Goal: Task Accomplishment & Management: Manage account settings

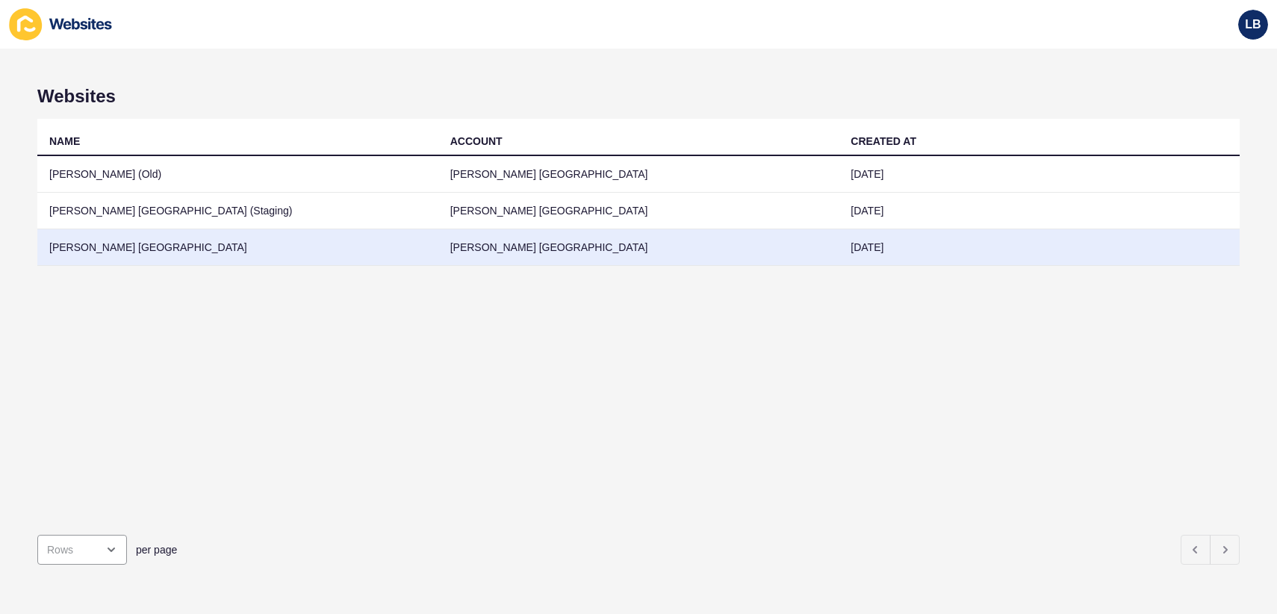
click at [214, 241] on td "[PERSON_NAME] [GEOGRAPHIC_DATA]" at bounding box center [237, 247] width 401 height 37
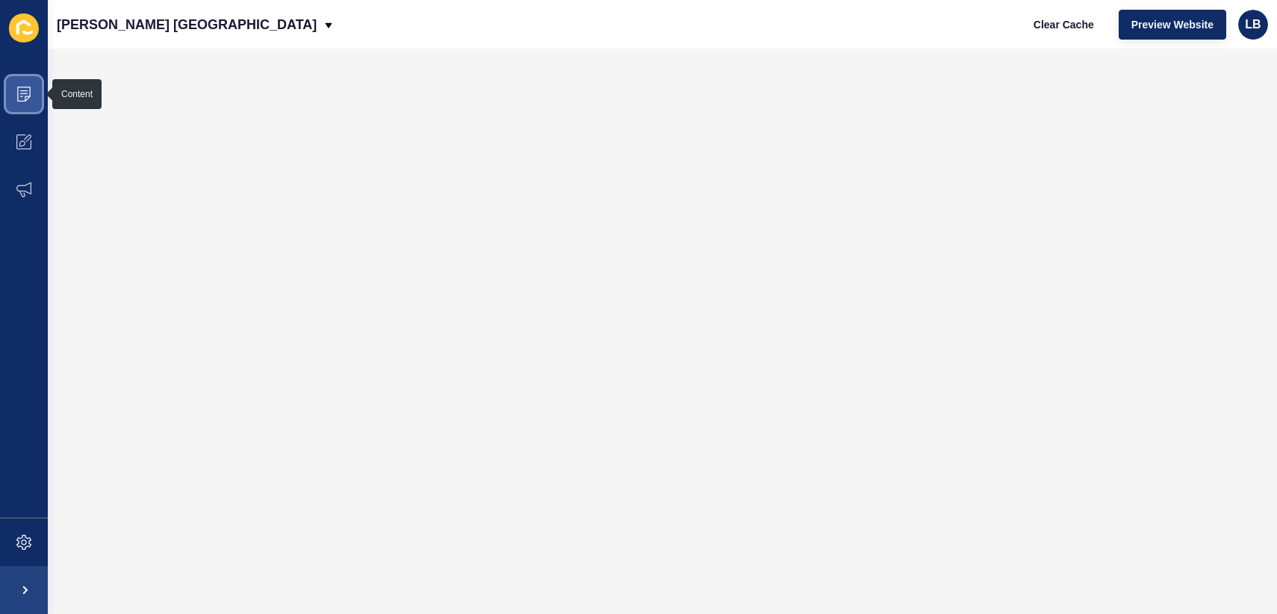
click at [16, 90] on icon at bounding box center [23, 94] width 15 height 15
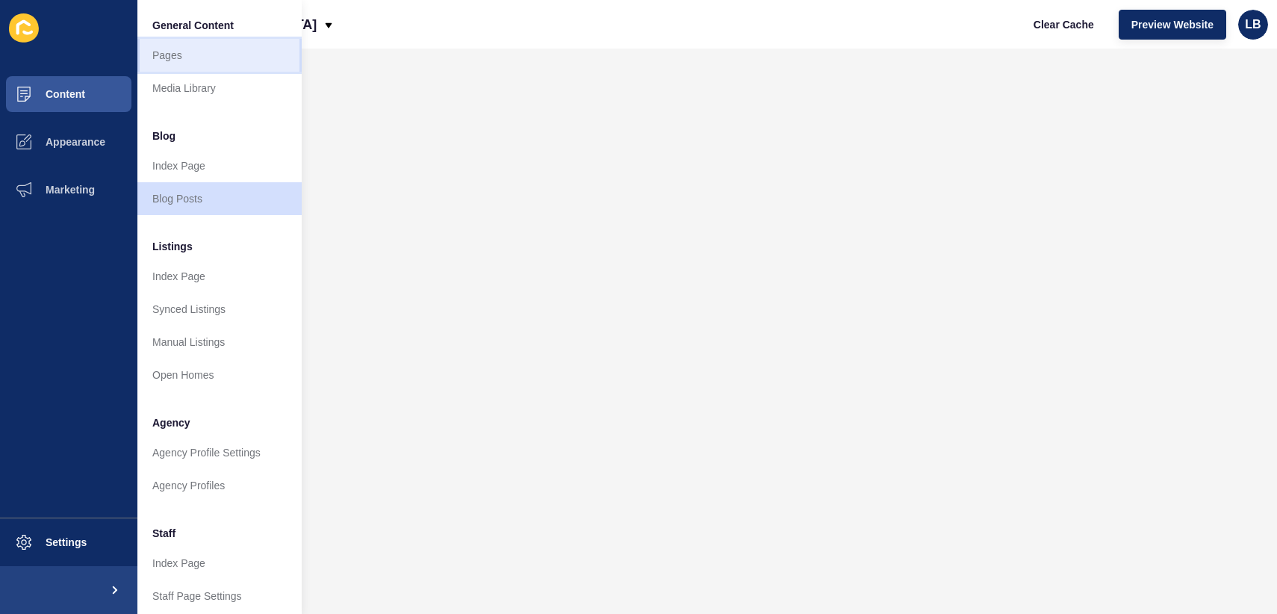
click at [178, 65] on link "Pages" at bounding box center [219, 55] width 164 height 33
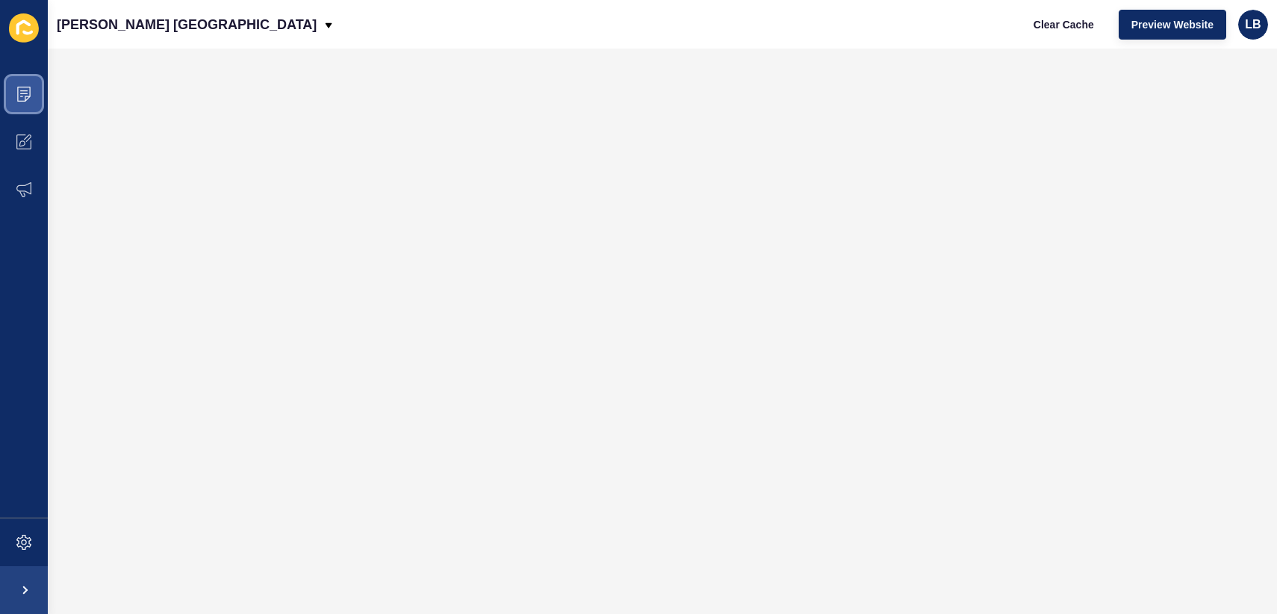
click at [30, 93] on icon at bounding box center [23, 94] width 13 height 15
click at [34, 91] on span at bounding box center [24, 94] width 48 height 48
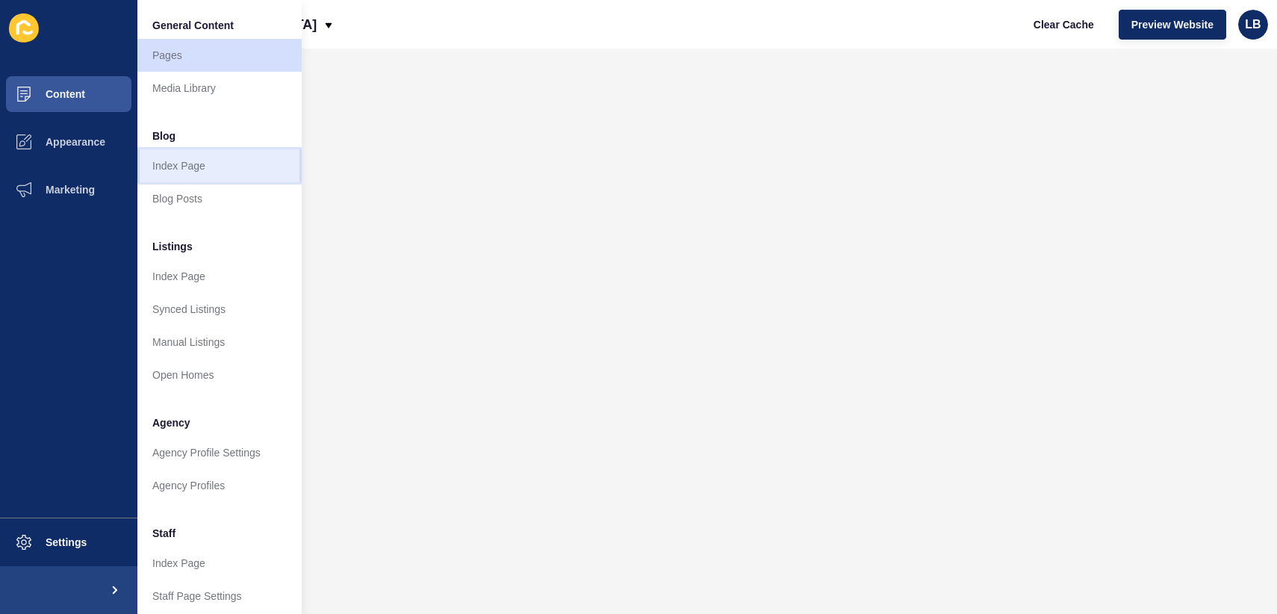
click at [175, 160] on link "Index Page" at bounding box center [219, 165] width 164 height 33
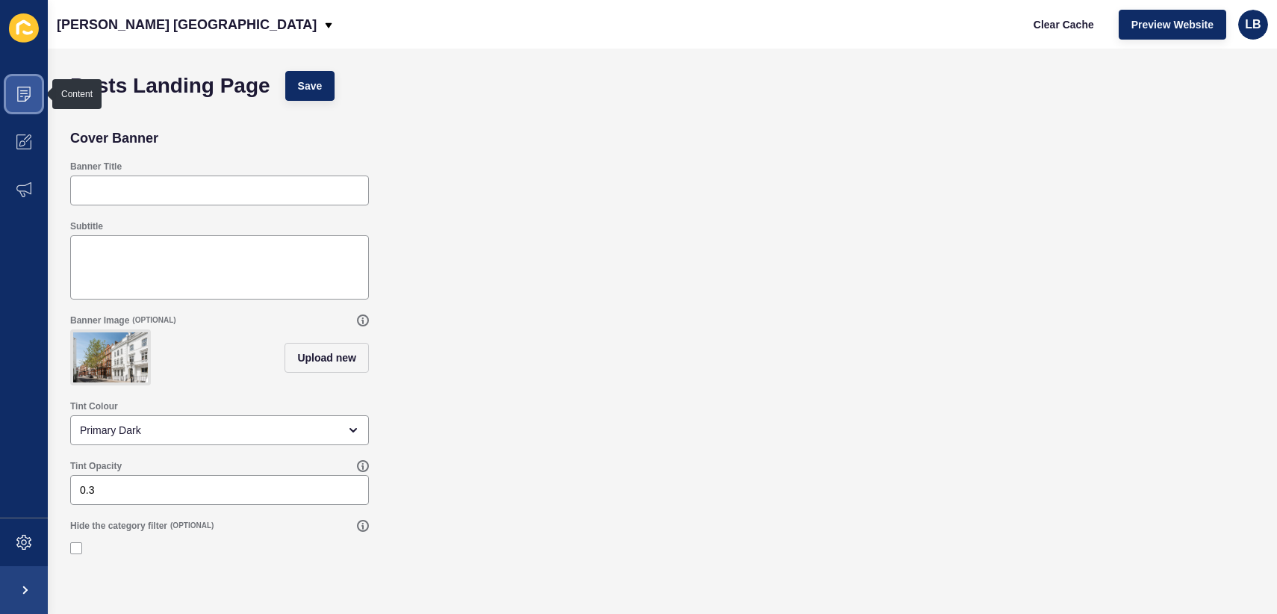
click at [16, 96] on icon at bounding box center [23, 94] width 15 height 15
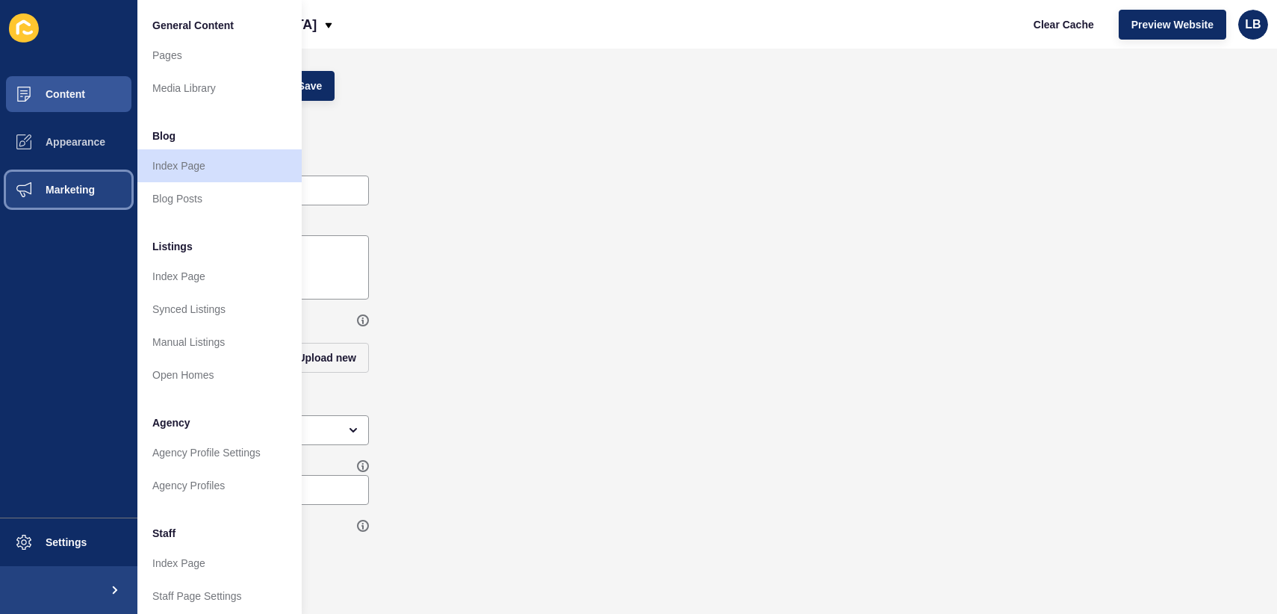
click at [84, 194] on span "Marketing" at bounding box center [46, 190] width 97 height 12
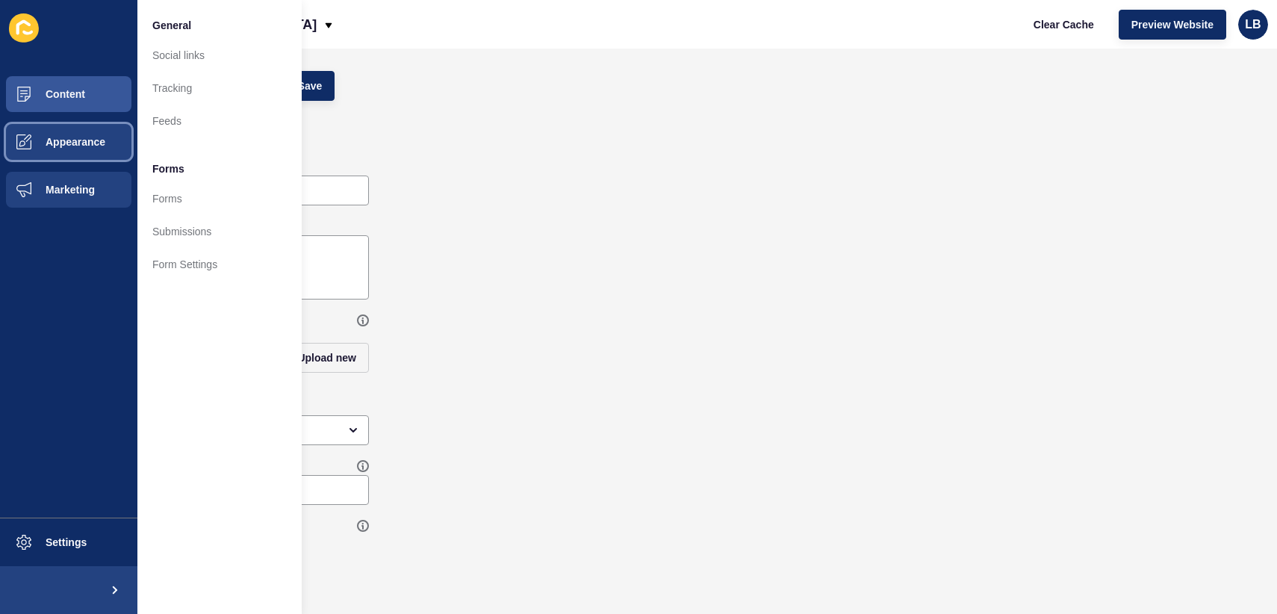
click at [89, 155] on button "Appearance" at bounding box center [68, 142] width 137 height 48
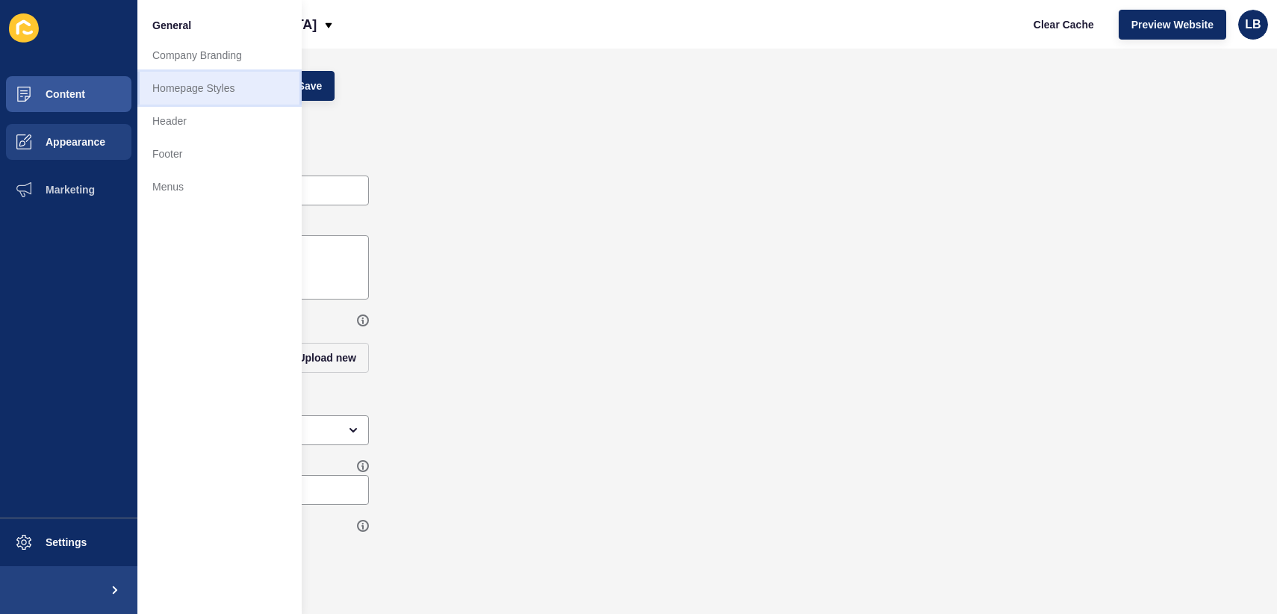
click at [204, 96] on link "Homepage Styles" at bounding box center [219, 88] width 164 height 33
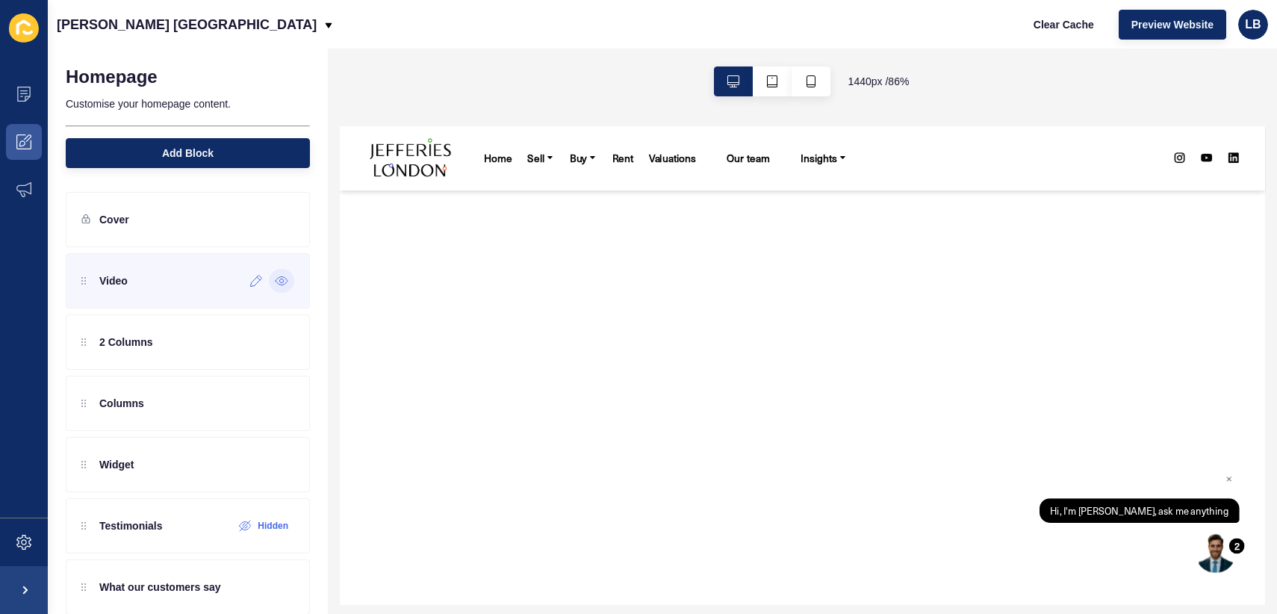
click at [286, 284] on icon at bounding box center [281, 281] width 13 height 12
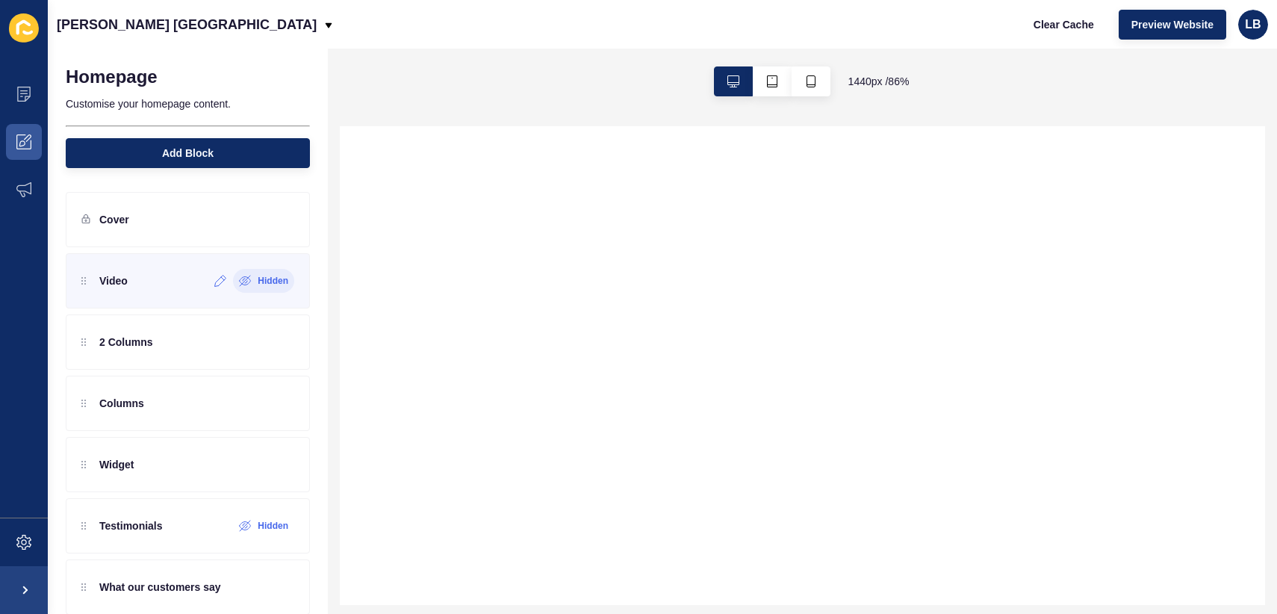
click at [282, 284] on label "Hidden" at bounding box center [273, 281] width 31 height 12
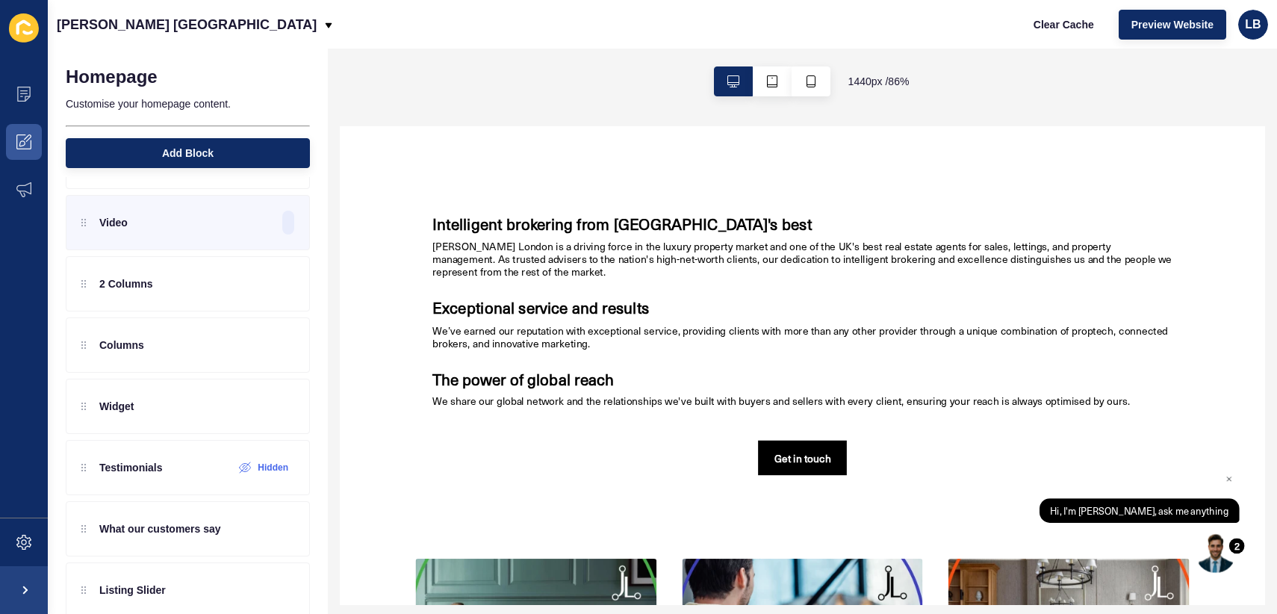
scroll to position [625, 0]
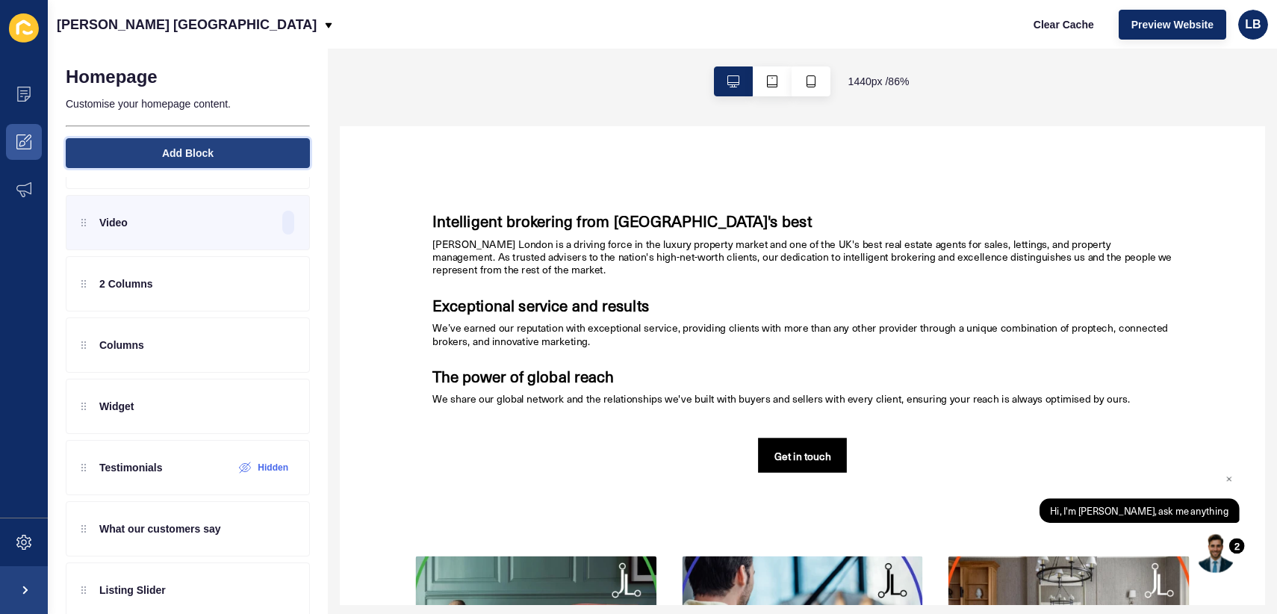
click at [99, 156] on button "Add Block" at bounding box center [188, 153] width 244 height 30
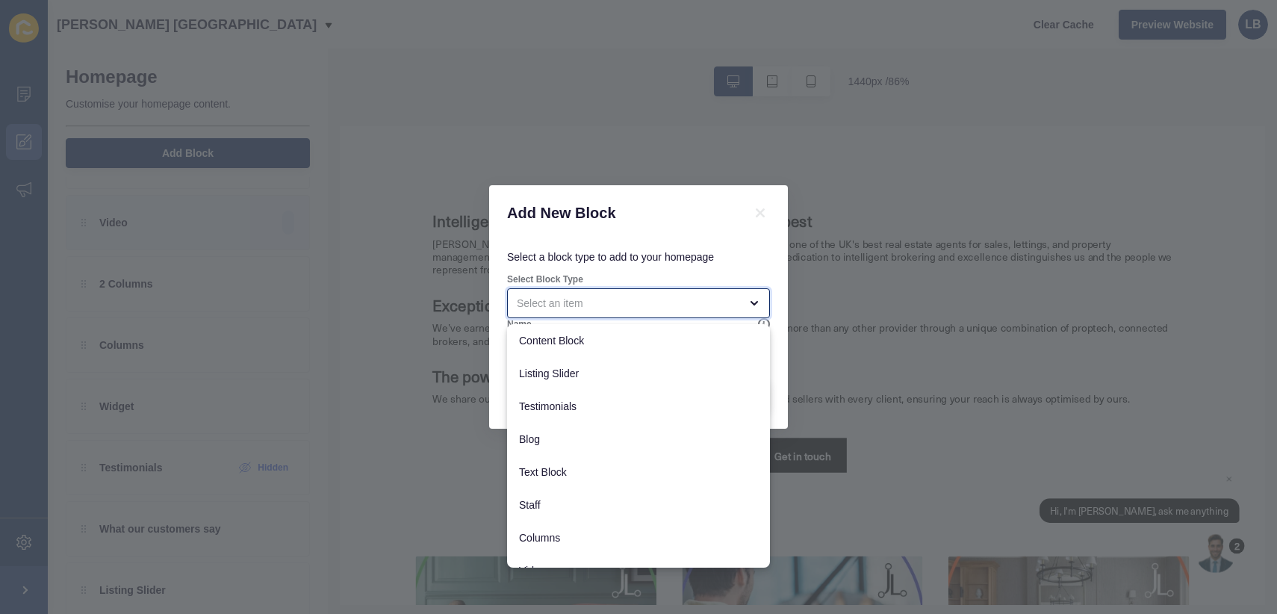
click at [598, 296] on div "close menu" at bounding box center [628, 303] width 223 height 15
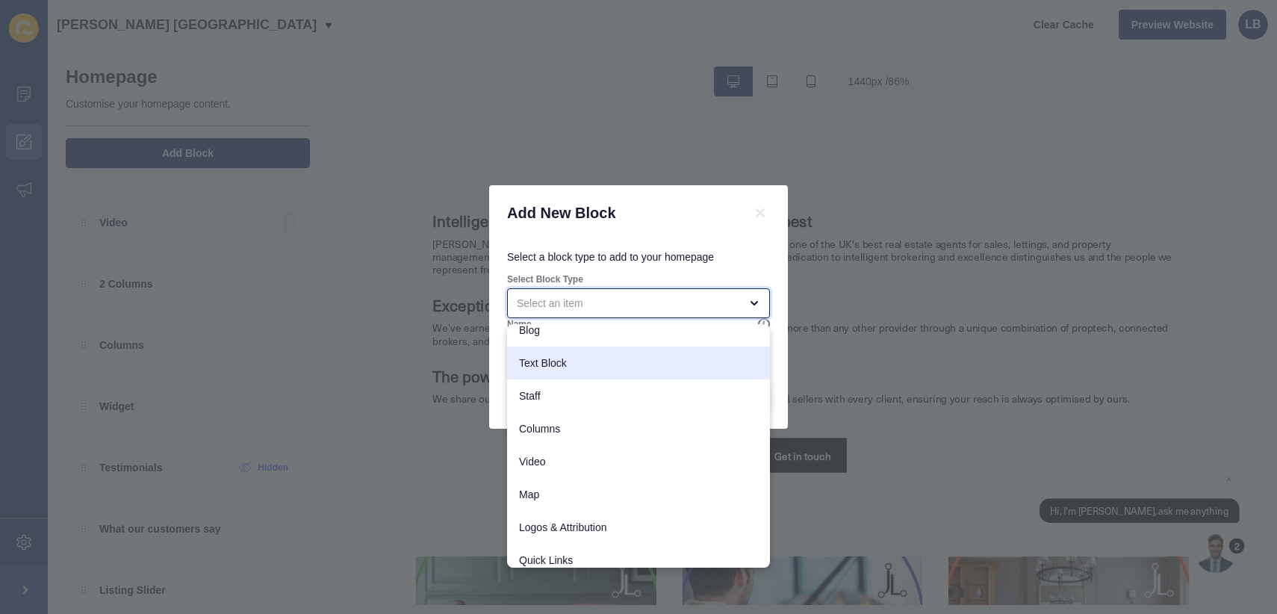
scroll to position [151, 0]
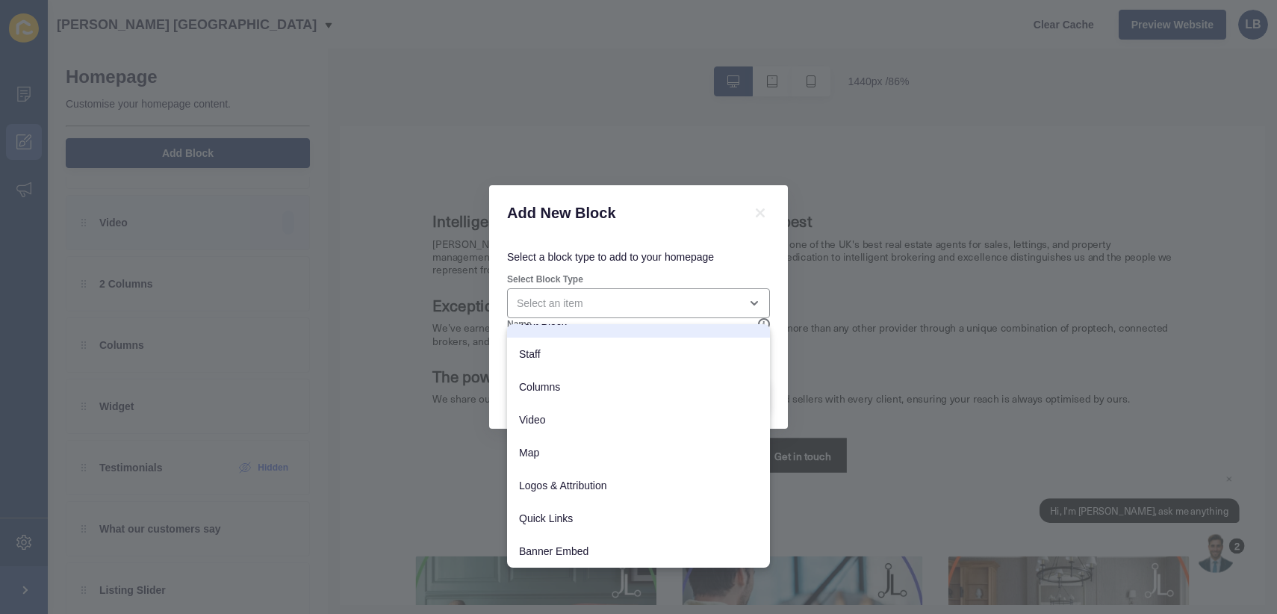
click at [629, 221] on div "Add New Block" at bounding box center [638, 212] width 299 height 55
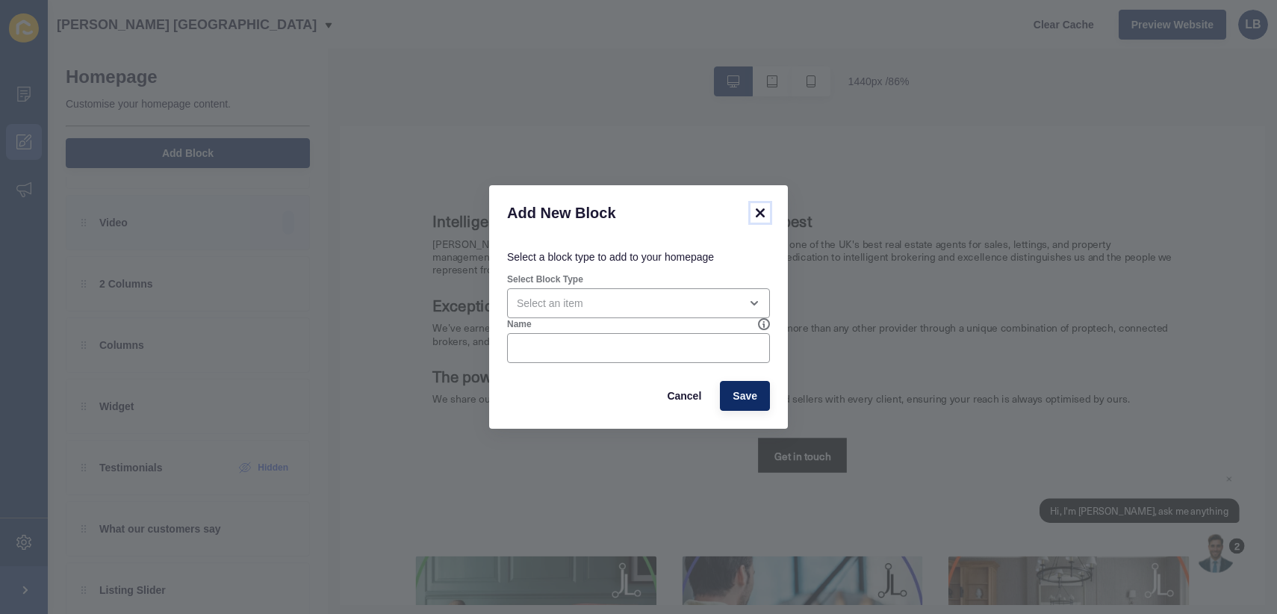
click at [629, 212] on icon at bounding box center [760, 213] width 18 height 18
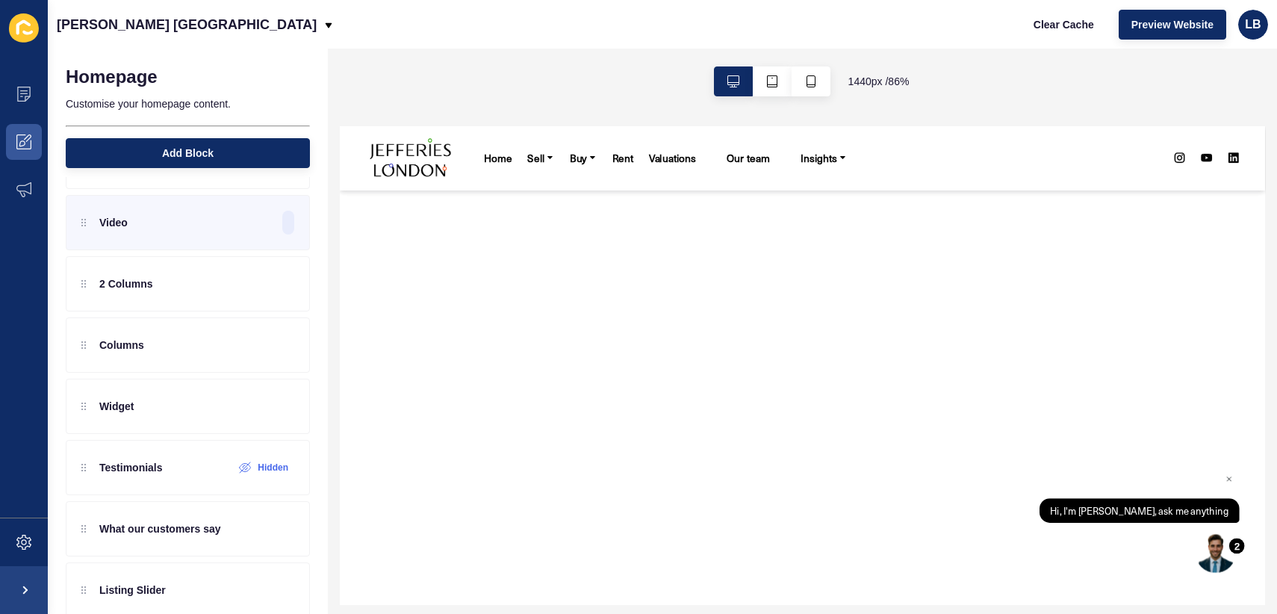
scroll to position [0, 0]
click at [227, 160] on button "Add Block" at bounding box center [188, 153] width 244 height 30
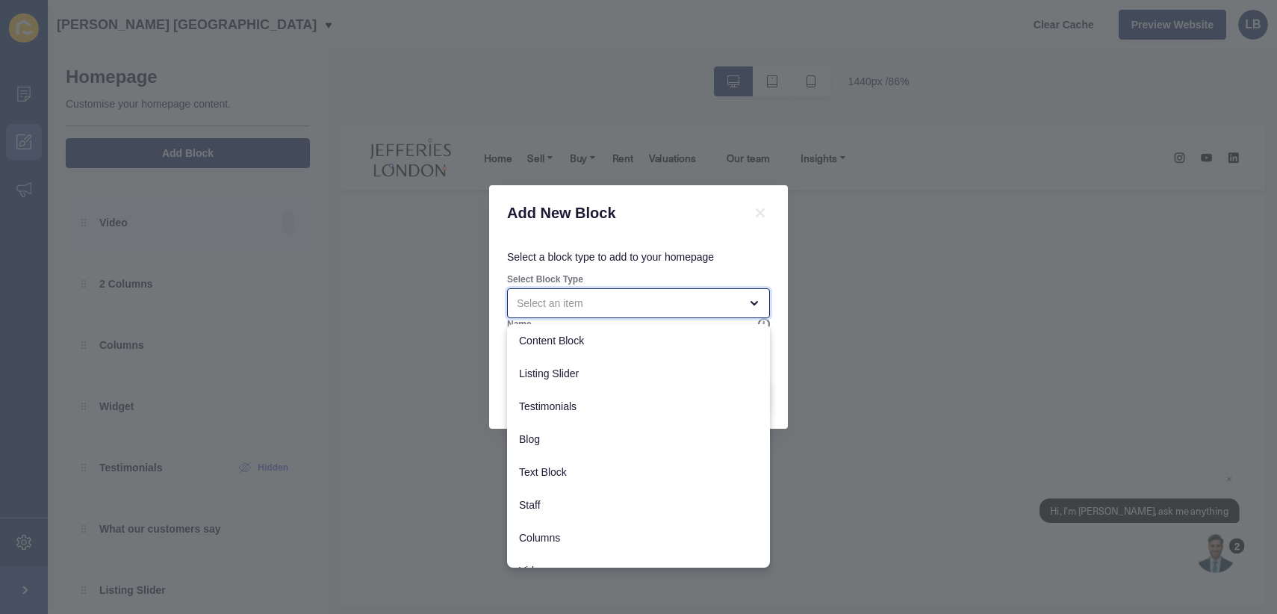
click at [629, 302] on div "close menu" at bounding box center [628, 303] width 223 height 15
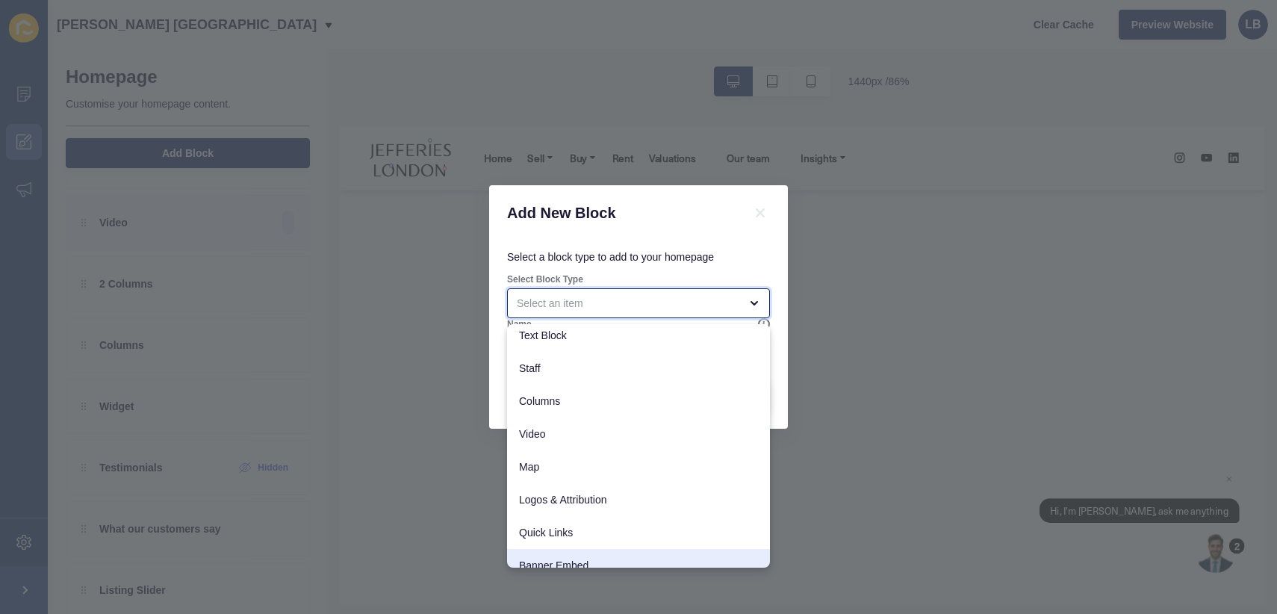
scroll to position [151, 0]
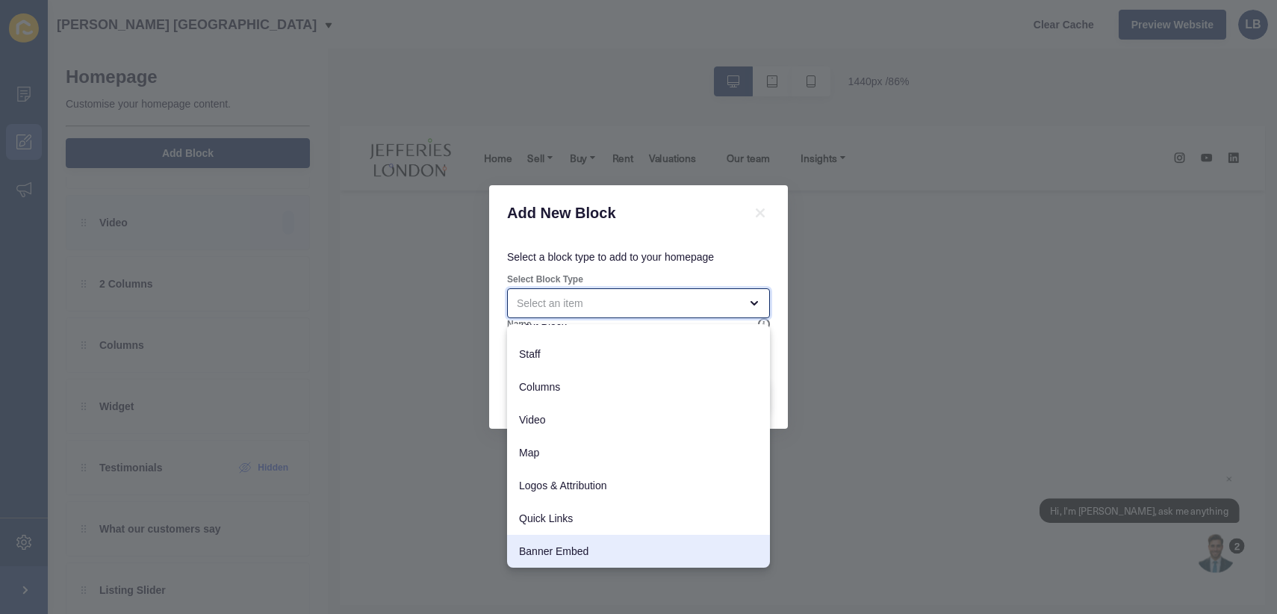
click at [598, 552] on span "Banner Embed" at bounding box center [638, 551] width 239 height 15
type input "Banner Embed"
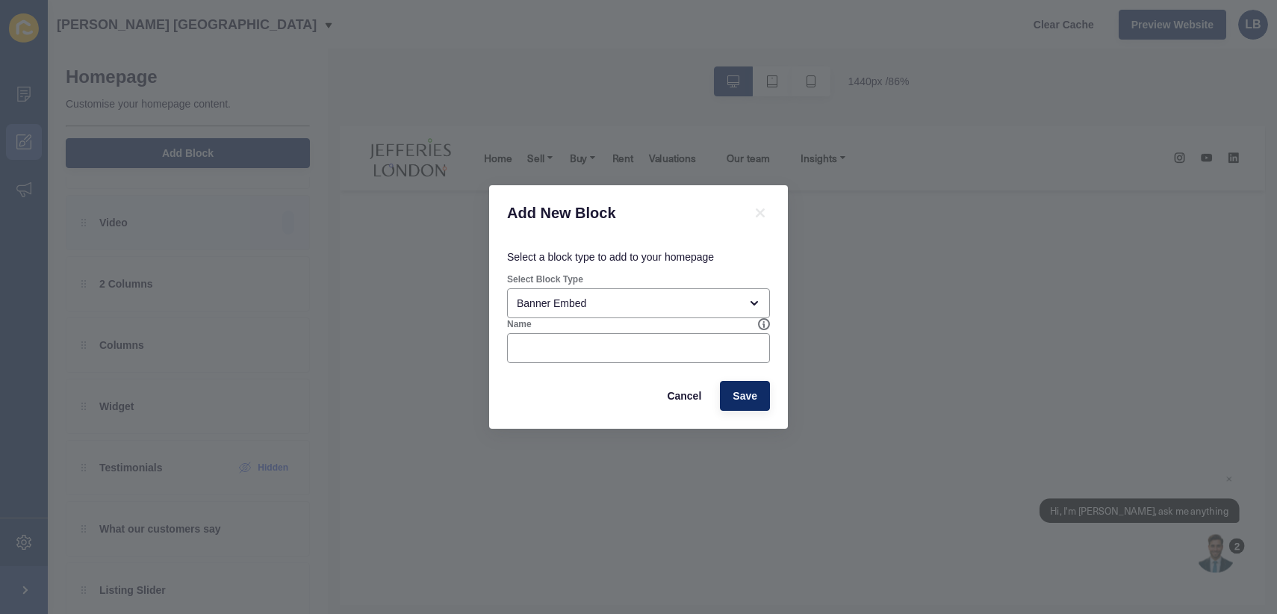
click at [592, 385] on div "Cancel Save" at bounding box center [638, 396] width 263 height 30
click at [629, 340] on div at bounding box center [638, 348] width 263 height 30
click at [605, 349] on input "Name" at bounding box center [638, 347] width 243 height 15
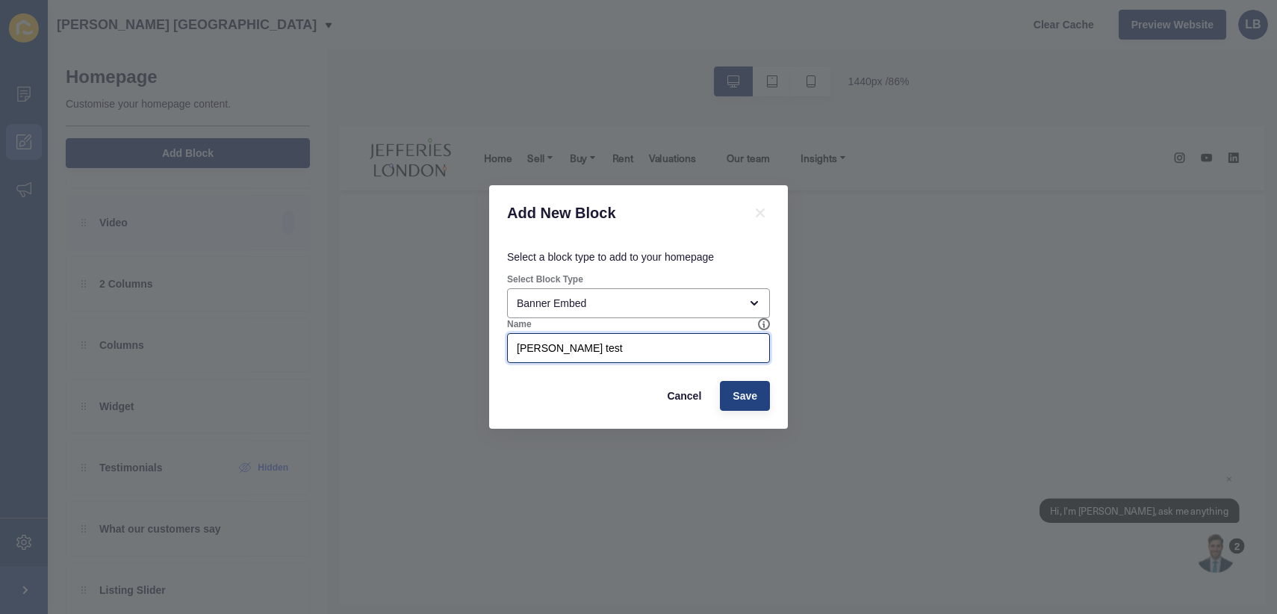
type input "[PERSON_NAME] test"
click at [629, 396] on span "Save" at bounding box center [744, 395] width 25 height 15
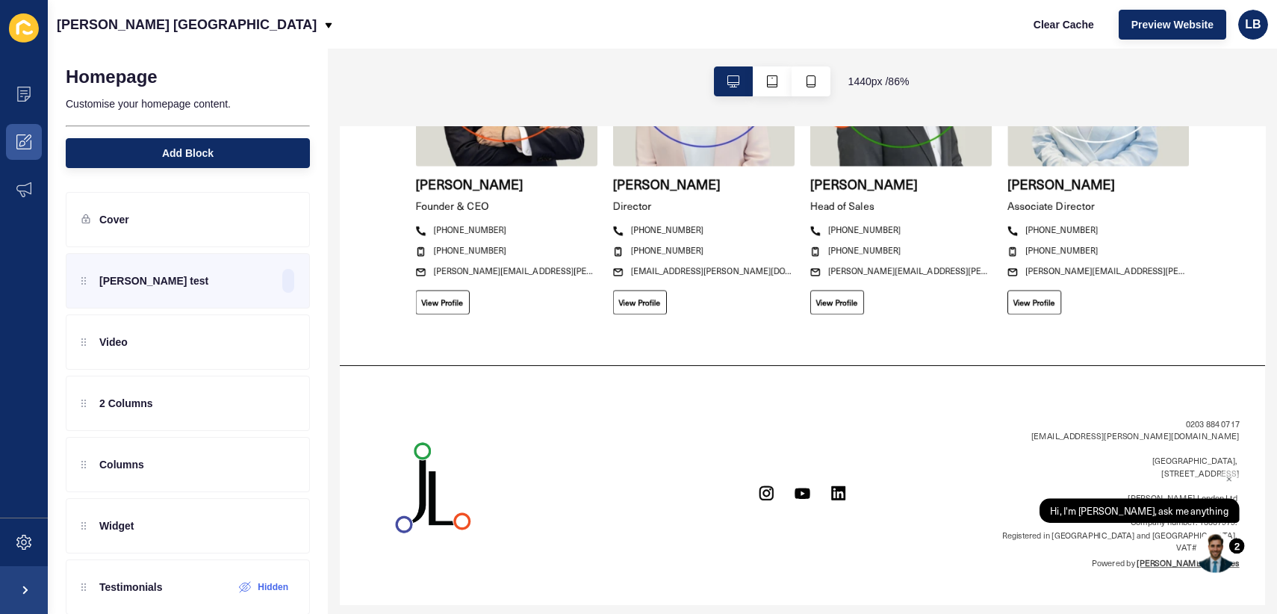
scroll to position [2685, 0]
click at [188, 281] on div "[PERSON_NAME] test" at bounding box center [188, 280] width 244 height 55
click at [155, 282] on div "[PERSON_NAME] test" at bounding box center [188, 280] width 244 height 55
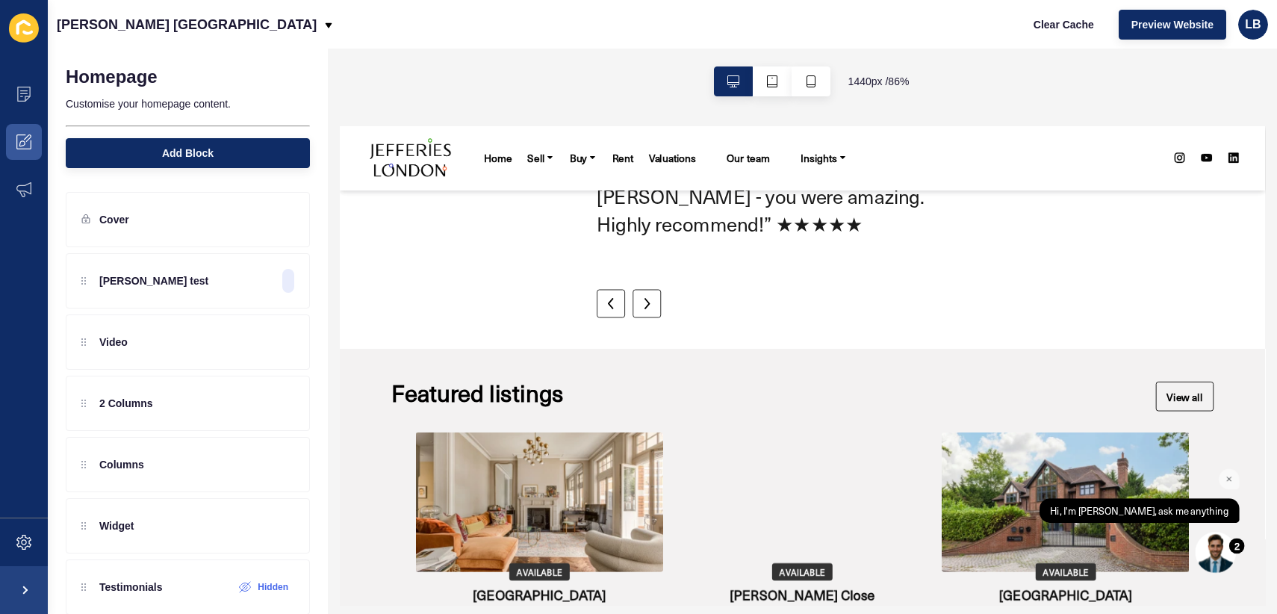
scroll to position [1590, 0]
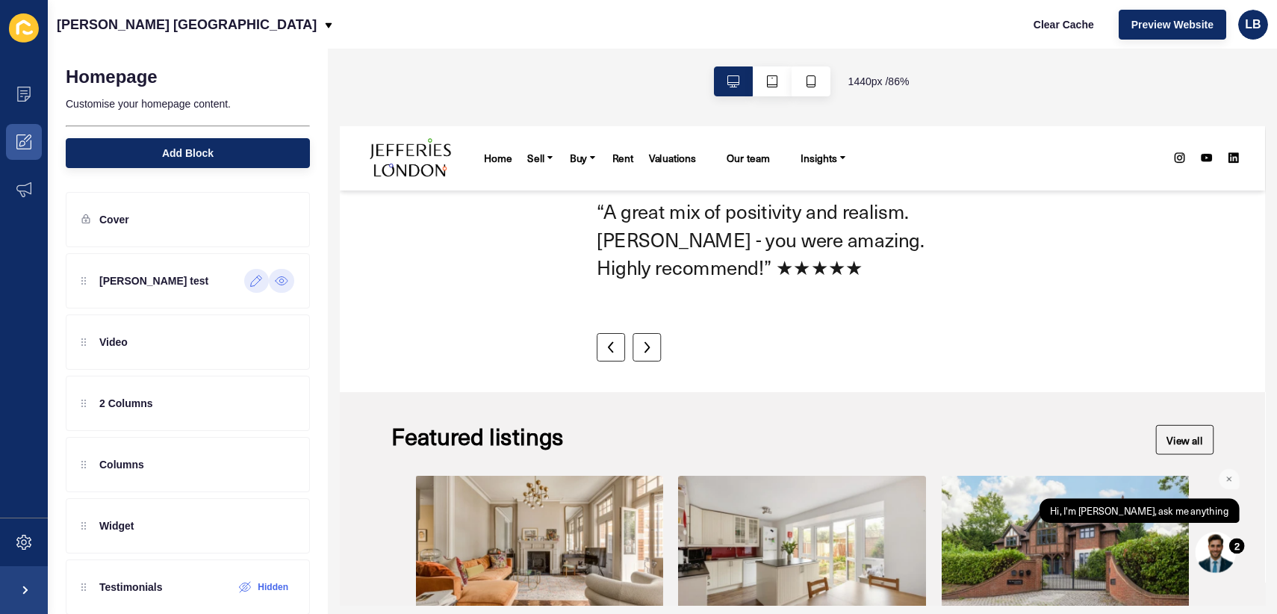
click at [257, 287] on div at bounding box center [256, 281] width 25 height 24
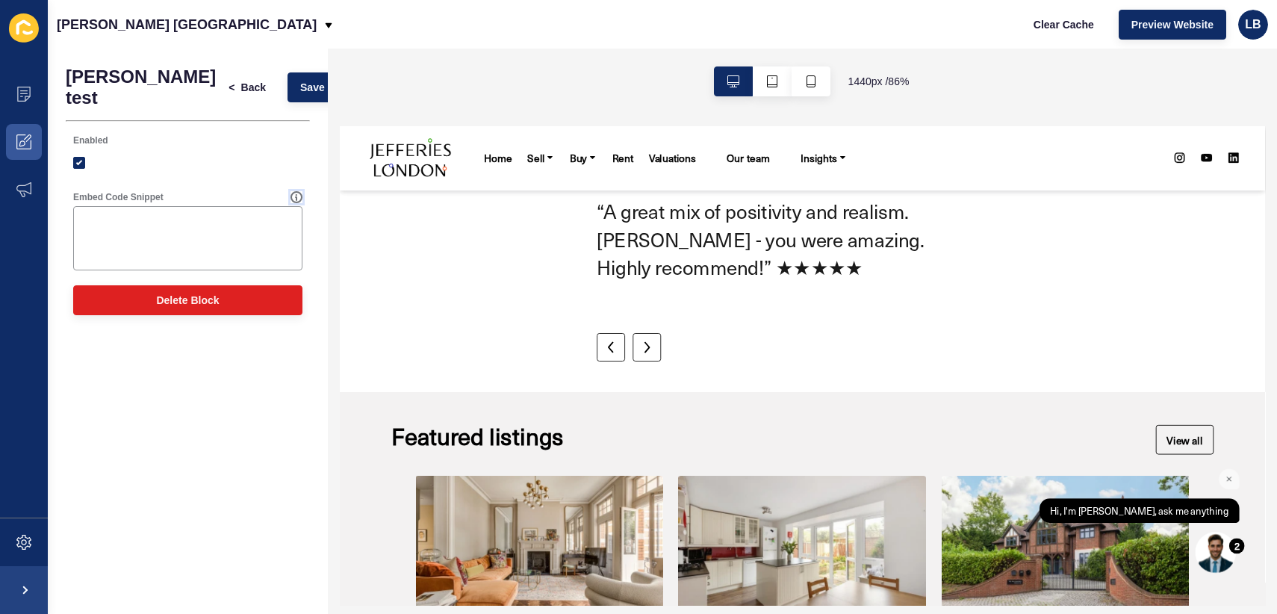
click at [293, 191] on icon at bounding box center [296, 197] width 12 height 12
click at [255, 208] on textarea "Embed Code Snippet" at bounding box center [187, 238] width 225 height 60
click at [241, 86] on span "Back" at bounding box center [253, 87] width 25 height 15
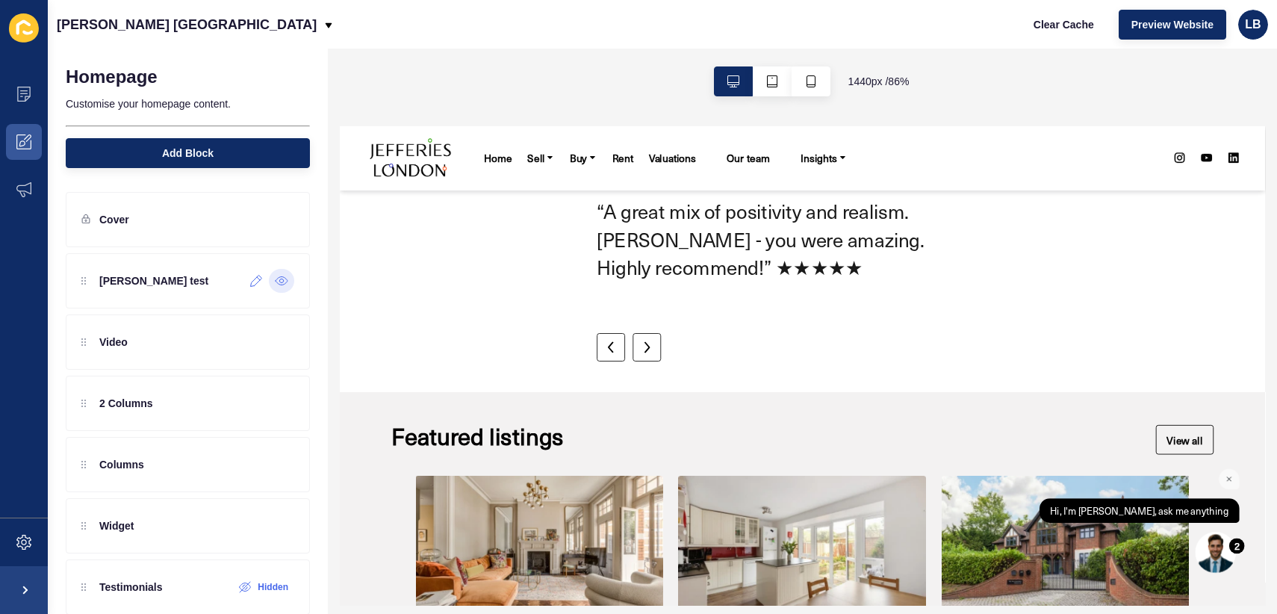
click at [283, 287] on div at bounding box center [281, 281] width 25 height 24
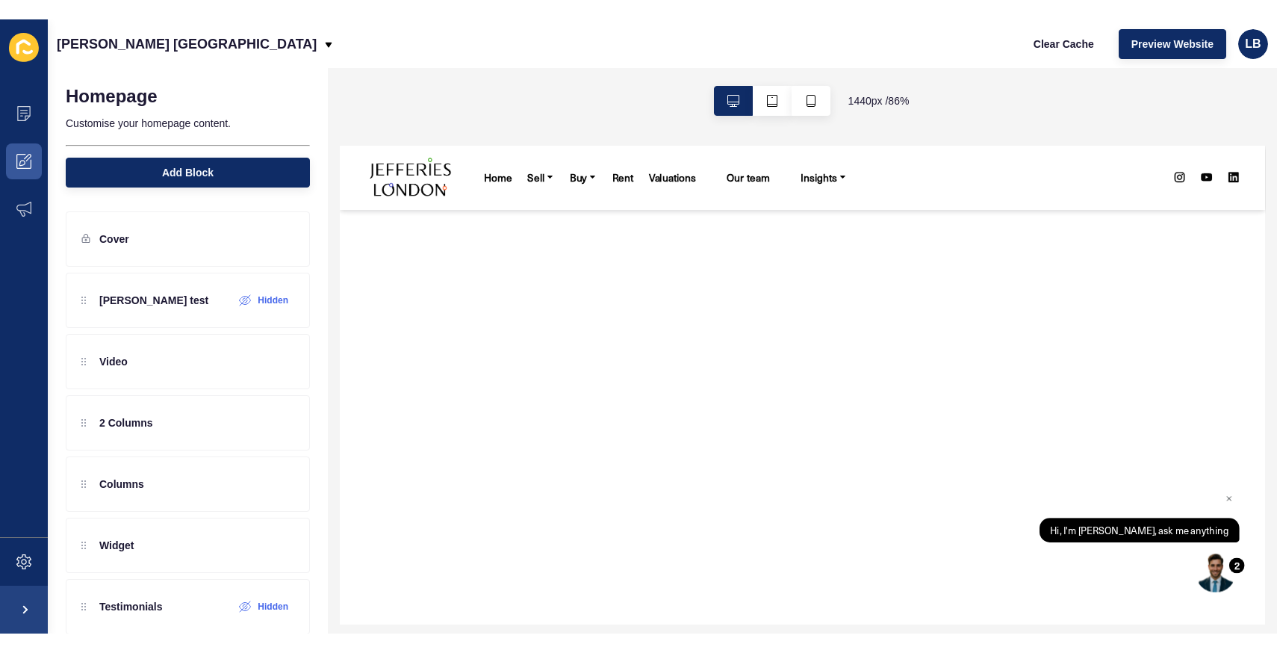
scroll to position [0, 0]
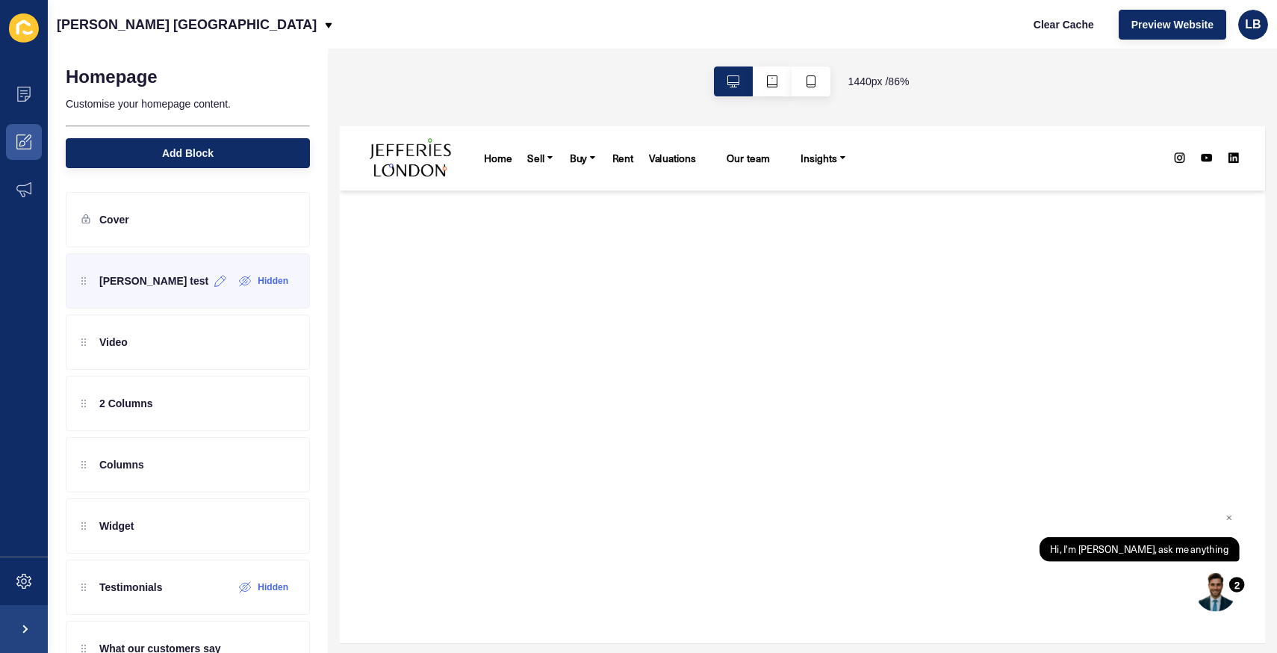
click at [146, 277] on p "[PERSON_NAME] test" at bounding box center [153, 280] width 109 height 15
click at [221, 281] on icon at bounding box center [220, 281] width 13 height 12
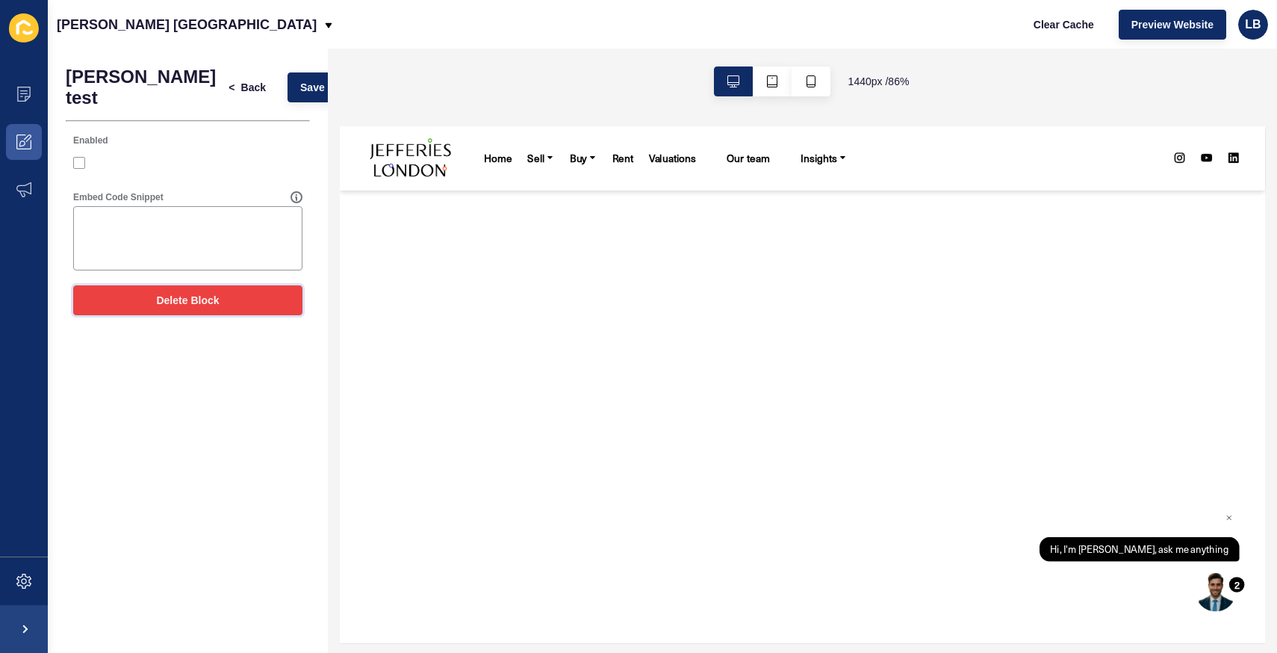
click at [210, 293] on span "Delete Block" at bounding box center [187, 300] width 63 height 15
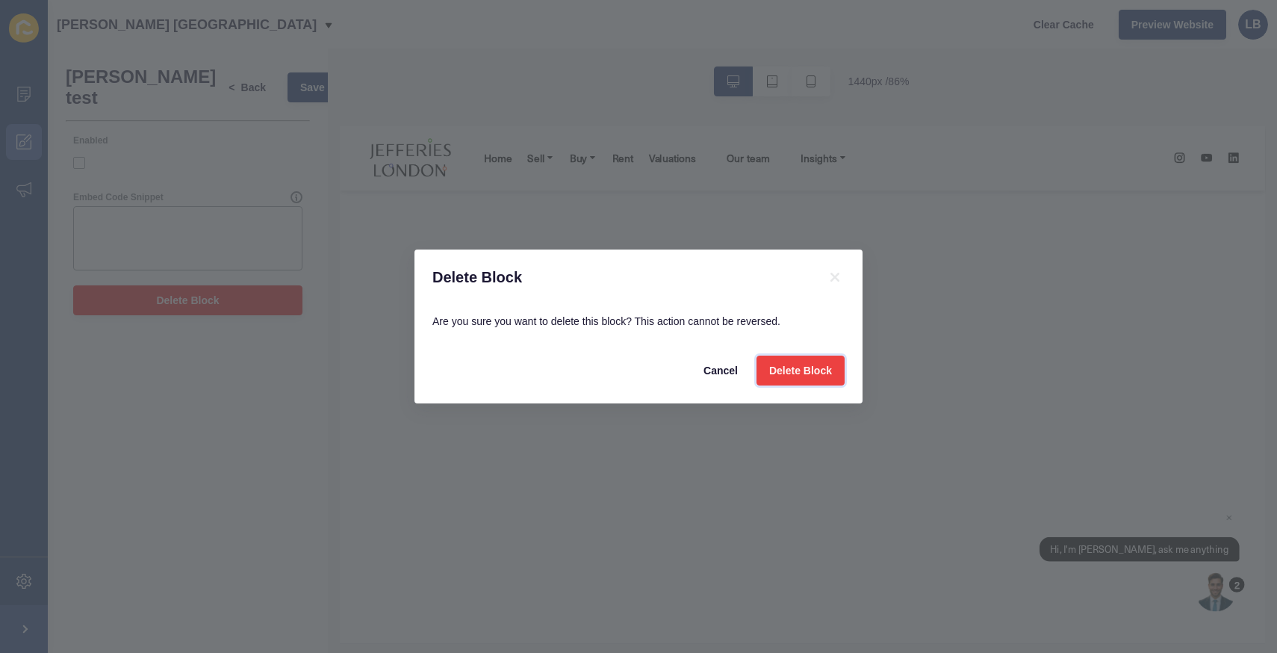
click at [629, 371] on button "Delete Block" at bounding box center [800, 370] width 88 height 30
